Goal: Information Seeking & Learning: Learn about a topic

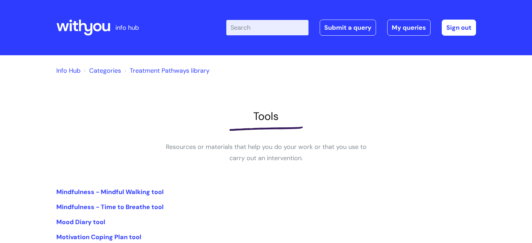
scroll to position [129, 0]
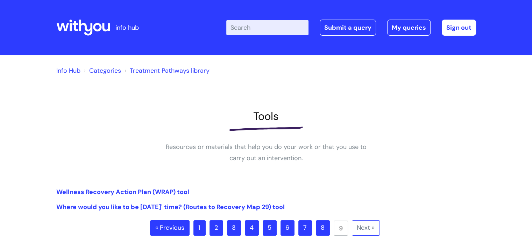
click at [69, 69] on link "Info Hub" at bounding box center [68, 70] width 24 height 8
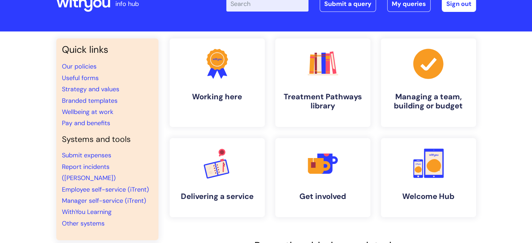
scroll to position [25, 0]
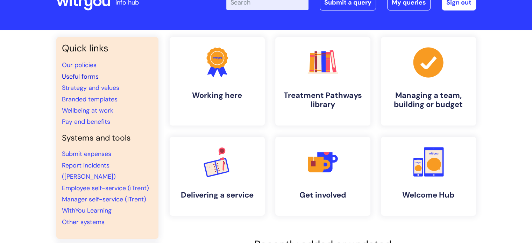
click at [85, 74] on link "Useful forms" at bounding box center [80, 76] width 37 height 8
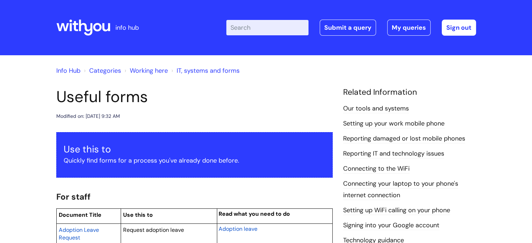
click at [280, 25] on input "Enter your search term here..." at bounding box center [267, 27] width 82 height 15
type input "IEDP"
click button "Search" at bounding box center [0, 0] width 0 height 0
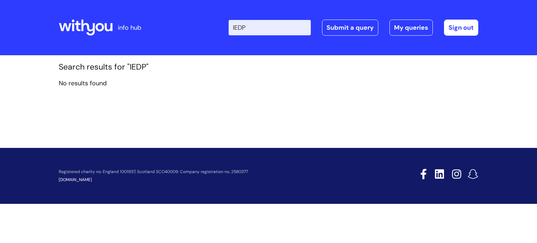
click at [267, 26] on input "IEDP" at bounding box center [270, 27] width 82 height 15
type input "I"
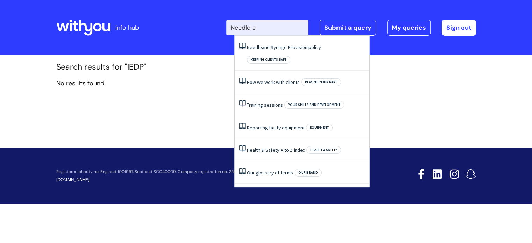
type input "Needle"
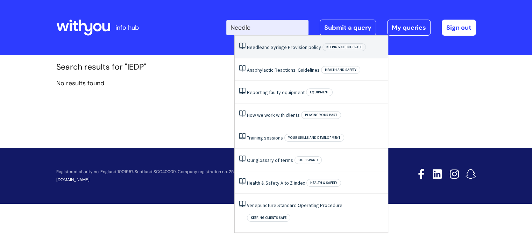
click at [290, 55] on li "Needle and Syringe Provision policy Keeping clients safe" at bounding box center [311, 47] width 153 height 23
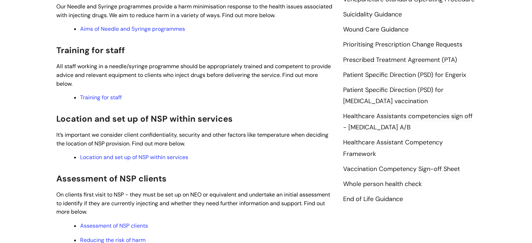
scroll to position [287, 0]
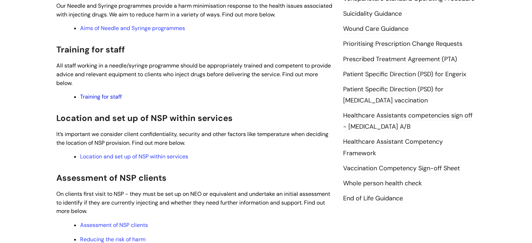
click at [109, 98] on link "Training for staff" at bounding box center [101, 96] width 42 height 7
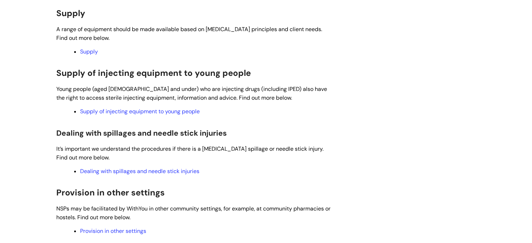
scroll to position [528, 0]
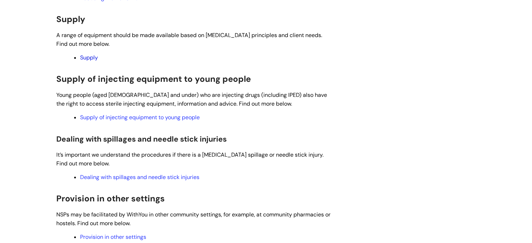
click at [86, 60] on link "Supply" at bounding box center [89, 57] width 18 height 7
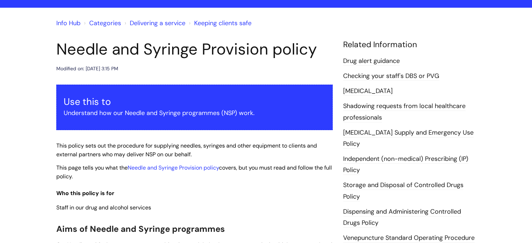
scroll to position [0, 0]
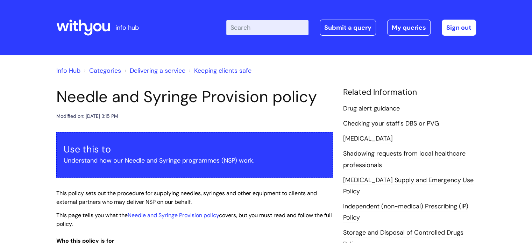
click at [268, 24] on input "Enter your search term here..." at bounding box center [267, 27] width 82 height 15
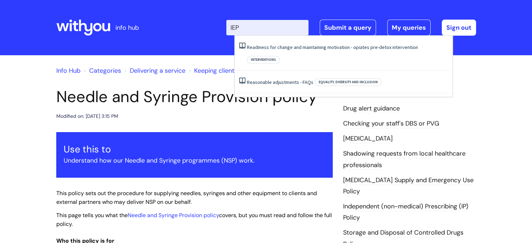
type input "IEP"
click button "Search" at bounding box center [0, 0] width 0 height 0
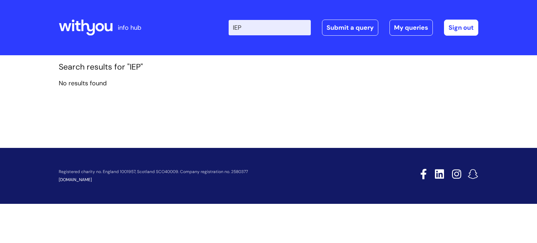
click at [79, 33] on icon at bounding box center [86, 27] width 54 height 17
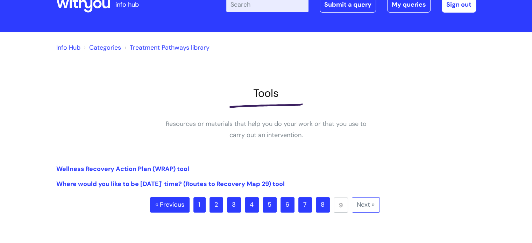
scroll to position [15, 0]
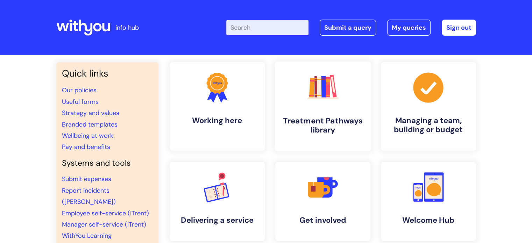
click at [320, 120] on h4 "Treatment Pathways library" at bounding box center [322, 125] width 85 height 19
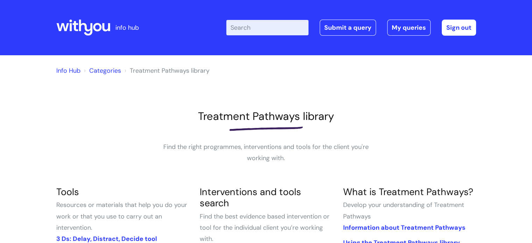
click at [90, 18] on div at bounding box center [83, 27] width 54 height 27
click at [92, 26] on icon at bounding box center [86, 28] width 14 height 16
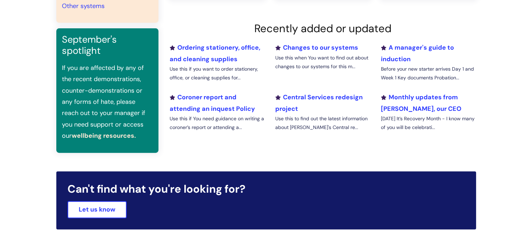
scroll to position [242, 0]
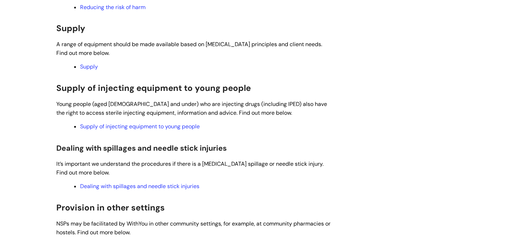
scroll to position [520, 0]
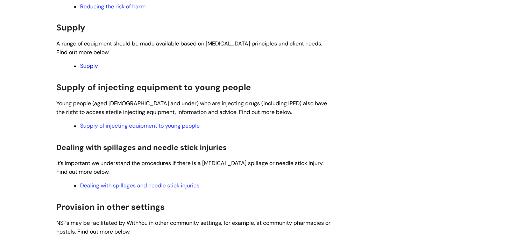
click at [92, 70] on link "Supply" at bounding box center [89, 65] width 18 height 7
